Goal: Task Accomplishment & Management: Manage account settings

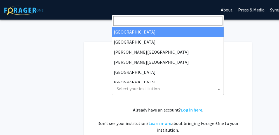
click at [219, 90] on b at bounding box center [219, 89] width 2 height 1
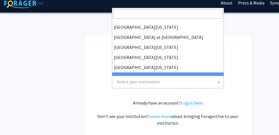
scroll to position [8, 0]
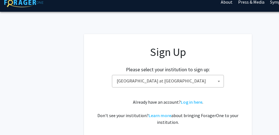
select select "18"
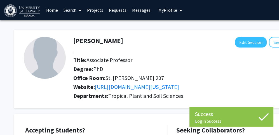
click at [270, 77] on h2 "Office Room: St. John 207" at bounding box center [192, 78] width 239 height 7
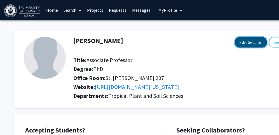
click at [243, 42] on button "Edit Section" at bounding box center [251, 42] width 32 height 10
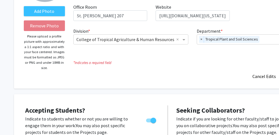
scroll to position [69, 0]
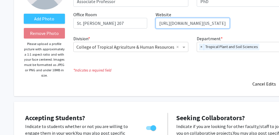
click at [197, 21] on input "https://manoa.hawaii.edu/ctahr/tpss/faculty?id=21" at bounding box center [193, 23] width 74 height 11
paste input "https://manoa.hawaii.edu/tpss/people/kent-kobayashi/"
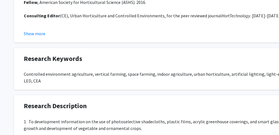
scroll to position [385, 0]
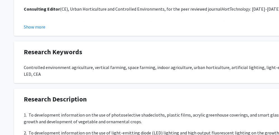
type input "https://manoa.hawaii.edu/tpss/people/kent-kobayashi/"
click at [39, 25] on button "Show more" at bounding box center [35, 26] width 22 height 7
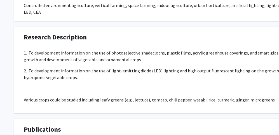
scroll to position [555, 0]
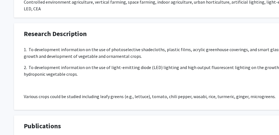
click at [79, 70] on p "2. To development information on the use of light-emitting diode (LED) lighting…" at bounding box center [168, 70] width 288 height 13
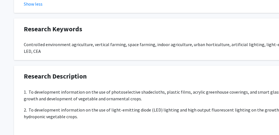
scroll to position [513, 57]
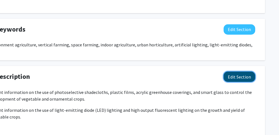
click at [239, 72] on button "Edit Section" at bounding box center [239, 77] width 32 height 10
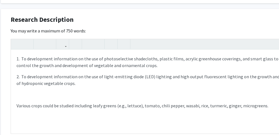
scroll to position [574, 13]
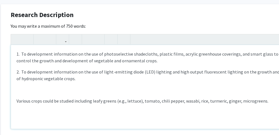
click at [95, 72] on p "2. To development information on the use of light-emitting diode (LED) lighting…" at bounding box center [155, 75] width 276 height 13
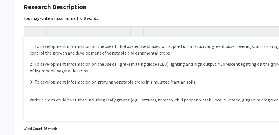
scroll to position [580, 0]
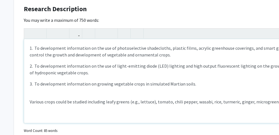
click at [95, 81] on p "3. To development information on growing vegetable crops in simulated Martian s…" at bounding box center [168, 84] width 276 height 7
click at [119, 81] on p "3. To development information on the growing vegetable crops in simulated Marti…" at bounding box center [168, 84] width 276 height 7
click at [209, 81] on p "3. To development information on the growing of vegetable crops in simulated Ma…" at bounding box center [168, 84] width 276 height 7
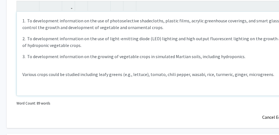
scroll to position [607, 7]
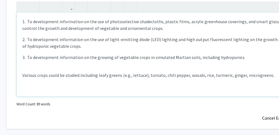
click at [149, 72] on p "Various crops could be studied including leafy greens (e.g., lettuce), tomato, …" at bounding box center [160, 75] width 276 height 7
click at [221, 72] on p "Various crops could be studied including leafy greens (e.g., lettuce), wasabi, …" at bounding box center [160, 78] width 276 height 13
click at [176, 72] on p "Various crops could be studied including leafy greens (e.g., lettuce), wasabi, …" at bounding box center [160, 75] width 276 height 7
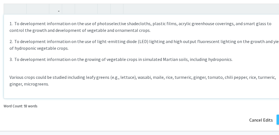
scroll to position [605, 23]
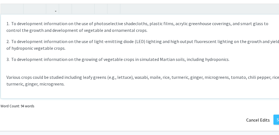
click at [55, 78] on p "Various crops could be studied including leafy greens (e.g., lettuce), wasabi, …" at bounding box center [144, 80] width 276 height 13
type textarea "<p>1.&nbsp; To development information on the use of photoselective shadecloths…"
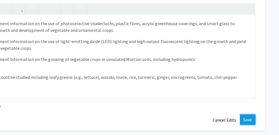
click at [247, 115] on button "Save" at bounding box center [247, 120] width 15 height 10
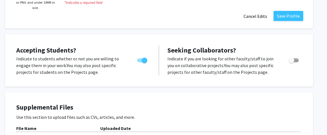
scroll to position [138, 9]
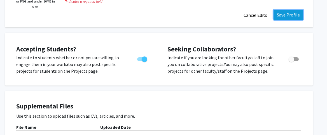
click at [283, 13] on button "Save Profile" at bounding box center [288, 15] width 30 height 10
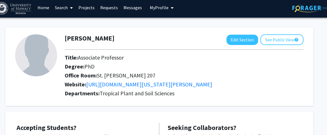
scroll to position [0, 9]
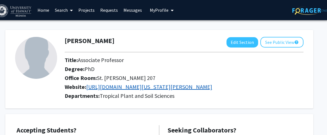
click at [193, 87] on link "https://manoa.hawaii.edu/tpss/people/kent-kobayashi/" at bounding box center [149, 86] width 126 height 7
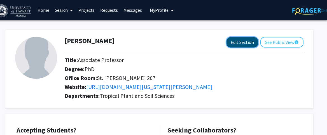
click at [241, 42] on button "Edit Section" at bounding box center [242, 42] width 32 height 10
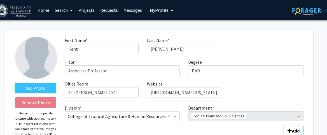
scroll to position [0, 37]
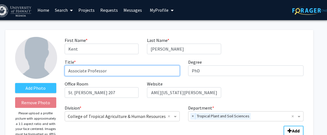
click at [135, 71] on input "Associate Professor" at bounding box center [122, 70] width 115 height 11
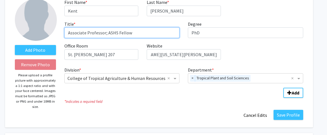
scroll to position [44, 9]
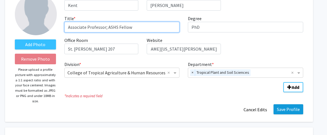
type input "Associate Professor; ASHS Fellow"
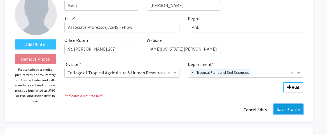
click at [283, 110] on button "Save Profile" at bounding box center [288, 109] width 30 height 10
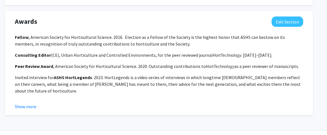
scroll to position [659, 9]
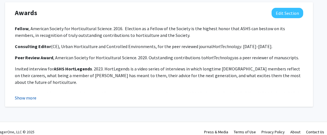
click at [29, 95] on button "Show more" at bounding box center [26, 98] width 22 height 7
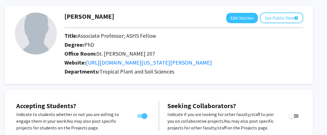
scroll to position [0, 9]
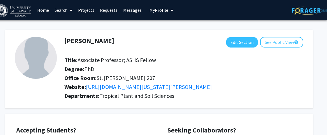
click at [170, 10] on icon "My profile dropdown to access profile and logout" at bounding box center [171, 10] width 3 height 4
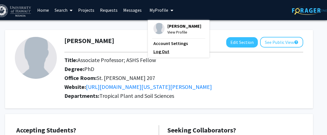
click at [160, 50] on link "Log Out" at bounding box center [178, 51] width 50 height 7
